Goal: Transaction & Acquisition: Purchase product/service

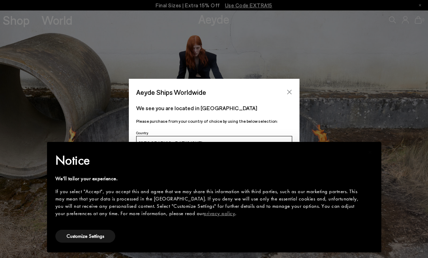
click at [286, 91] on button "Close" at bounding box center [289, 92] width 10 height 10
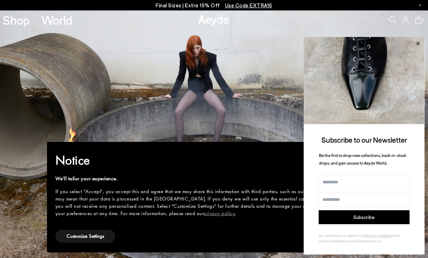
click at [416, 43] on icon at bounding box center [417, 43] width 9 height 9
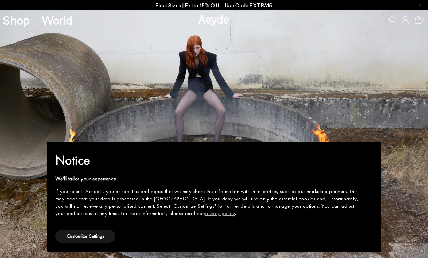
click at [236, 6] on span "Use Code EXTRA15" at bounding box center [248, 5] width 47 height 6
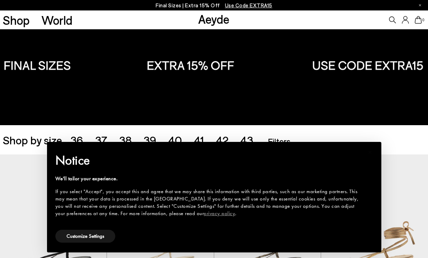
scroll to position [27, 0]
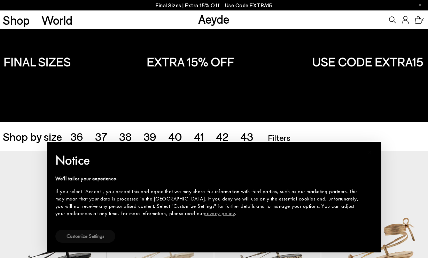
click at [82, 239] on button "Customize Settings" at bounding box center [85, 236] width 60 height 13
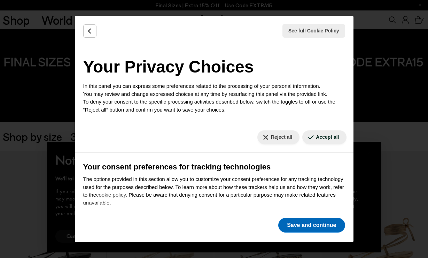
click at [291, 230] on button "Save and continue" at bounding box center [311, 225] width 67 height 15
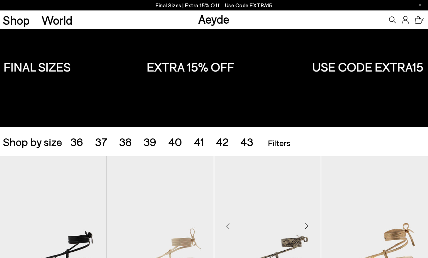
scroll to position [110, 0]
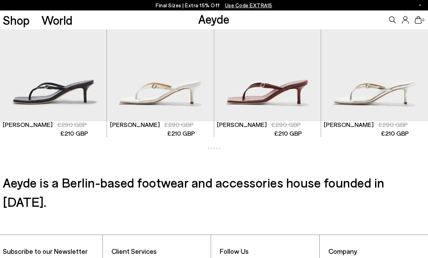
scroll to position [982, 0]
